Goal: Task Accomplishment & Management: Manage account settings

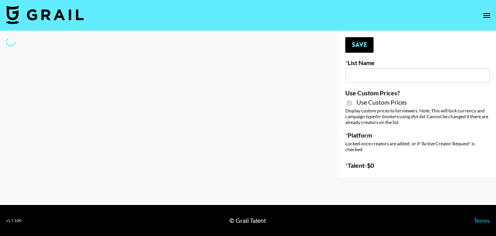
type input "[PERSON_NAME] ([DATE])"
checkbox input "true"
select select "Brand"
type input "Miniso Sep"
checkbox input "true"
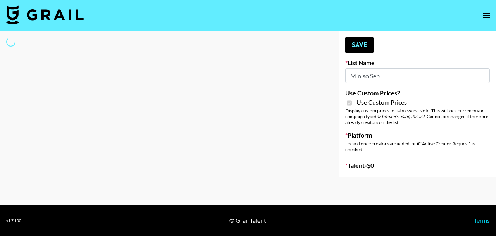
select select "Brand"
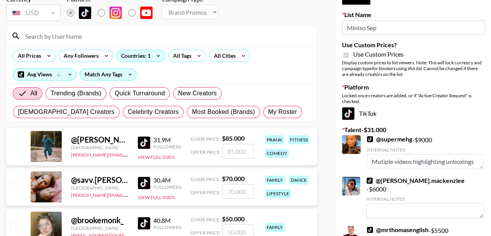
scroll to position [39, 0]
